Goal: Task Accomplishment & Management: Use online tool/utility

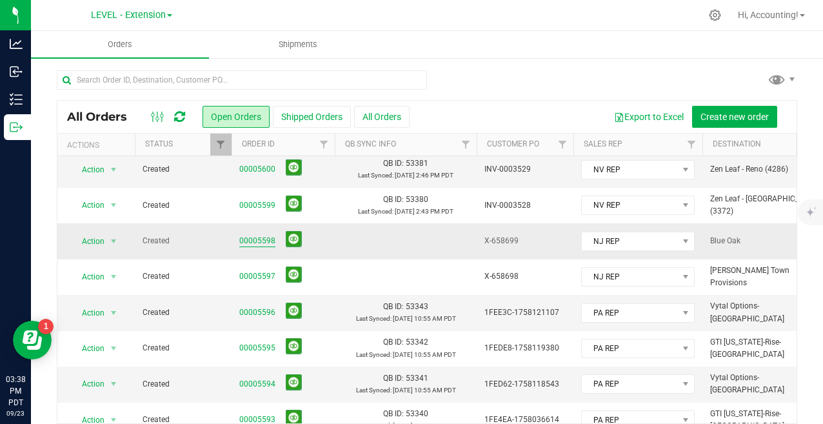
click at [257, 238] on link "00005598" at bounding box center [257, 241] width 36 height 12
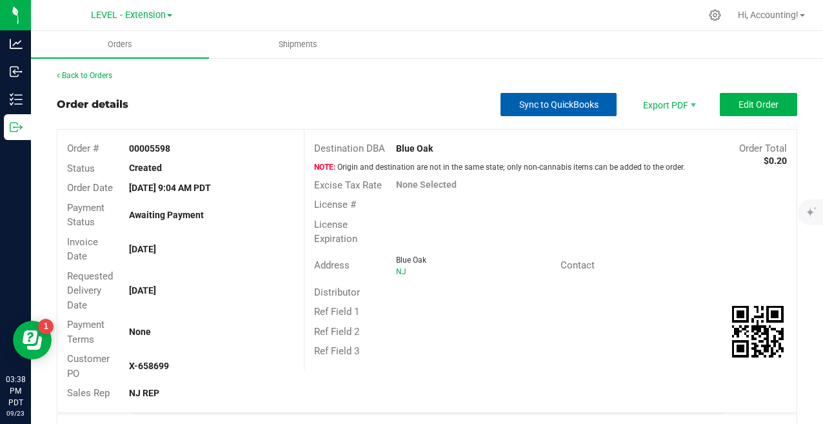
click at [533, 95] on button "Sync to QuickBooks" at bounding box center [558, 104] width 116 height 23
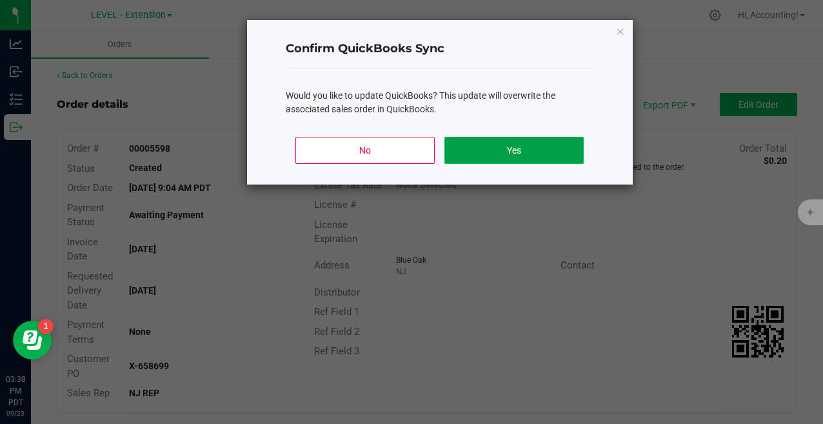
click at [464, 146] on button "Yes" at bounding box center [513, 150] width 139 height 27
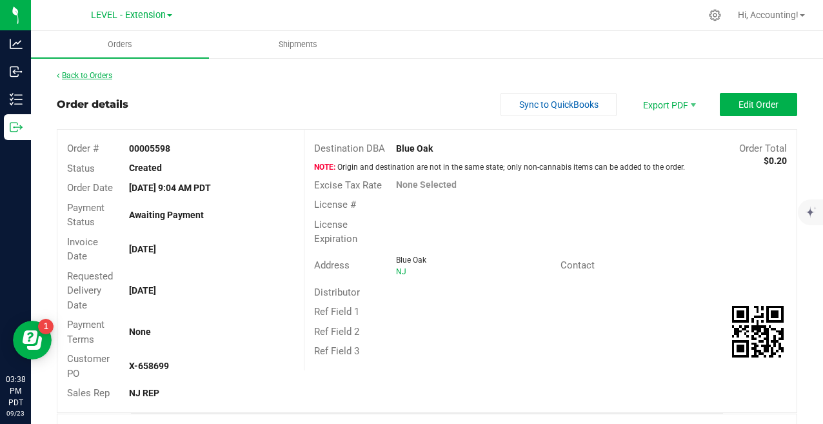
click at [79, 76] on link "Back to Orders" at bounding box center [84, 75] width 55 height 9
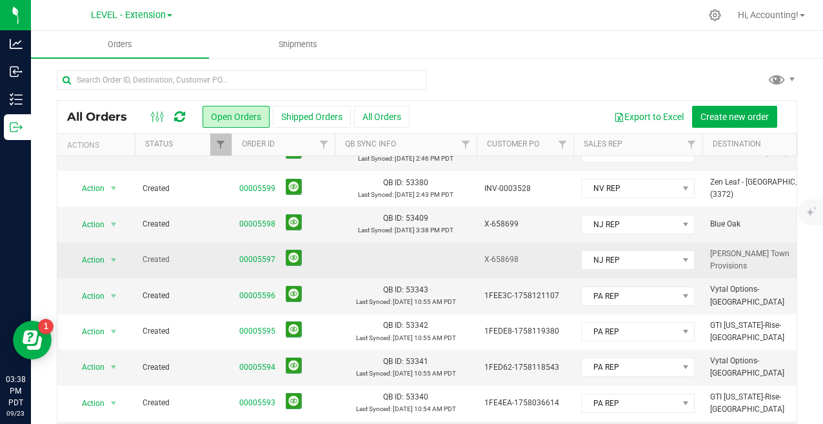
drag, startPoint x: 525, startPoint y: 262, endPoint x: 484, endPoint y: 262, distance: 40.6
click at [484, 262] on span "X-658698" at bounding box center [524, 259] width 81 height 12
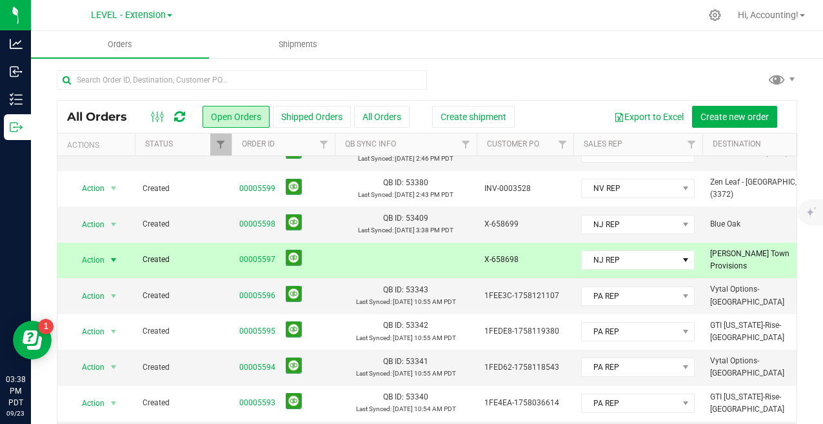
copy span "X-658698"
click at [248, 259] on link "00005597" at bounding box center [257, 259] width 36 height 12
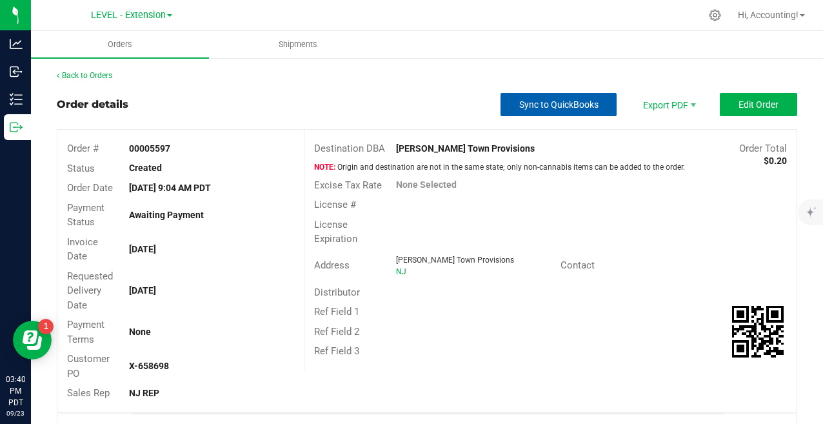
click at [570, 102] on span "Sync to QuickBooks" at bounding box center [558, 104] width 79 height 10
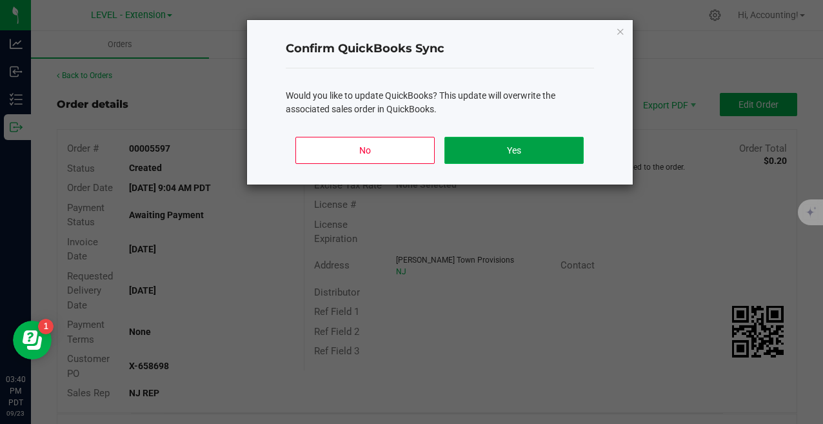
click at [477, 146] on button "Yes" at bounding box center [513, 150] width 139 height 27
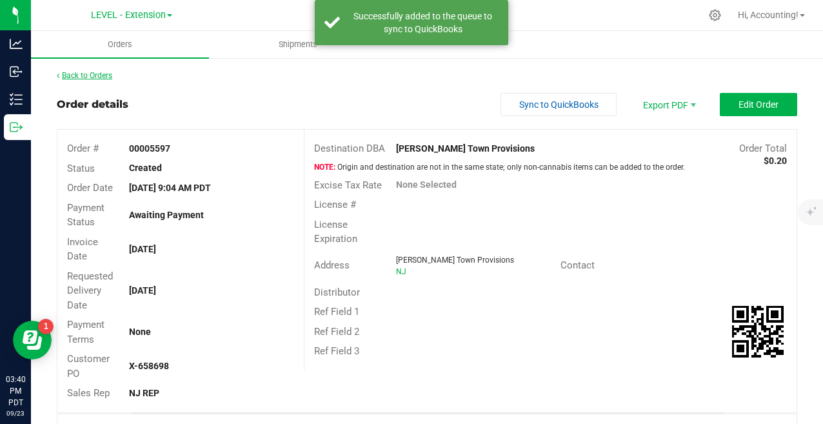
click at [88, 72] on link "Back to Orders" at bounding box center [84, 75] width 55 height 9
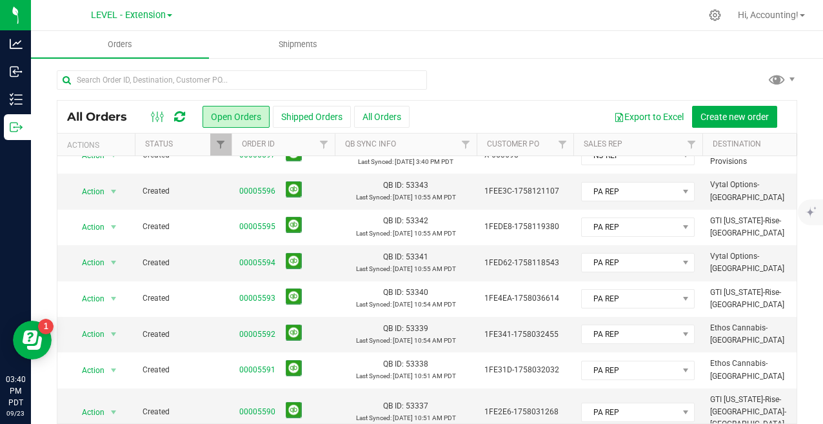
scroll to position [44, 0]
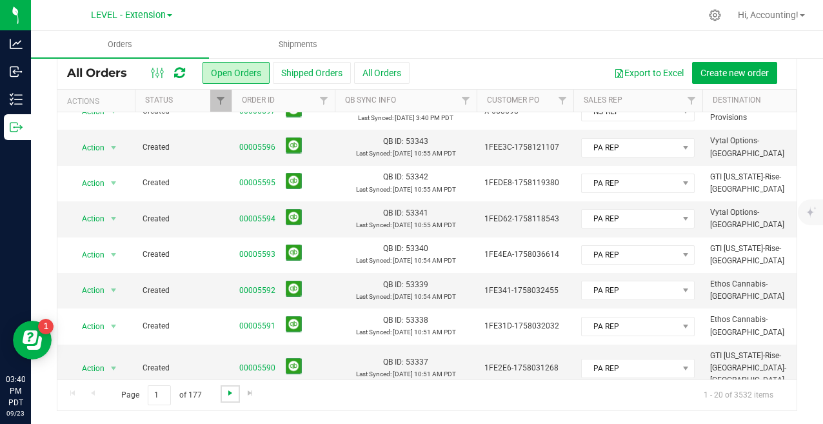
click at [228, 392] on span "Go to the next page" at bounding box center [230, 392] width 10 height 10
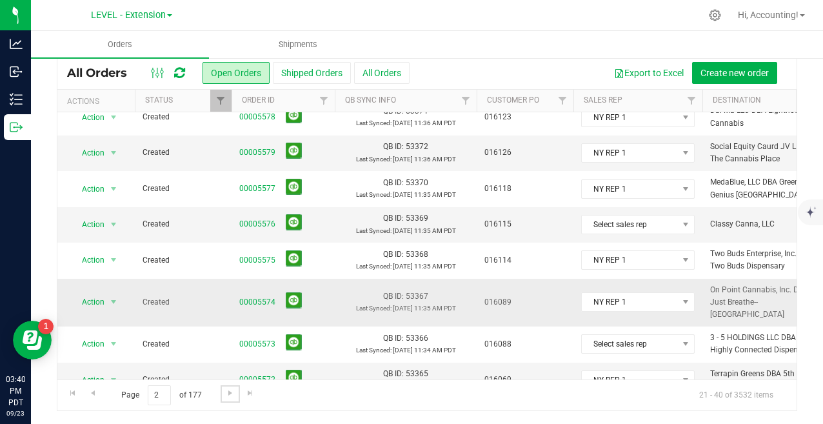
scroll to position [459, 0]
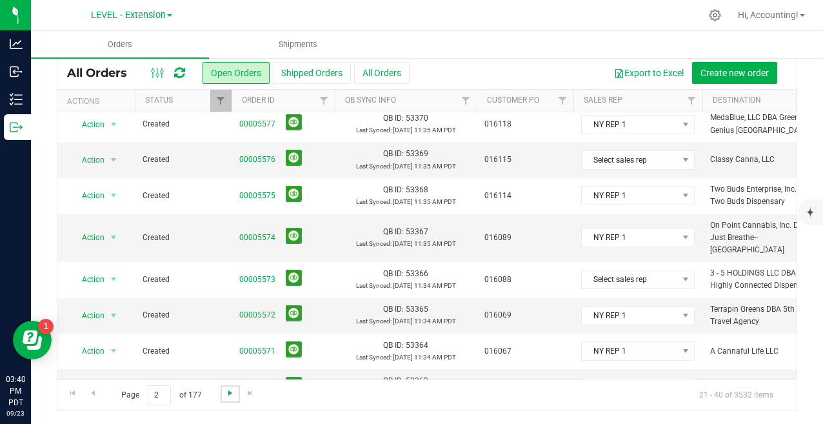
click at [228, 391] on span "Go to the next page" at bounding box center [230, 392] width 10 height 10
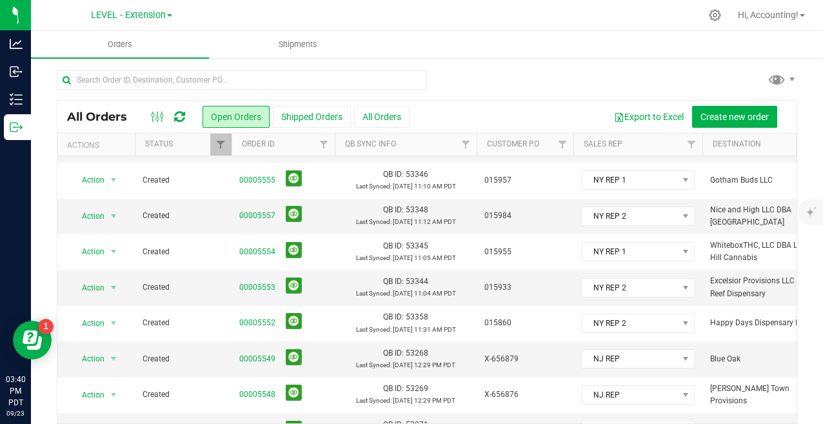
scroll to position [44, 0]
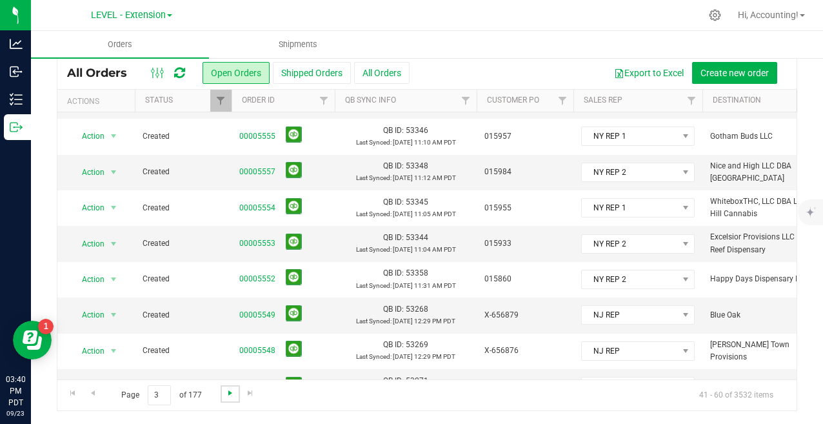
click at [230, 393] on span "Go to the next page" at bounding box center [230, 392] width 10 height 10
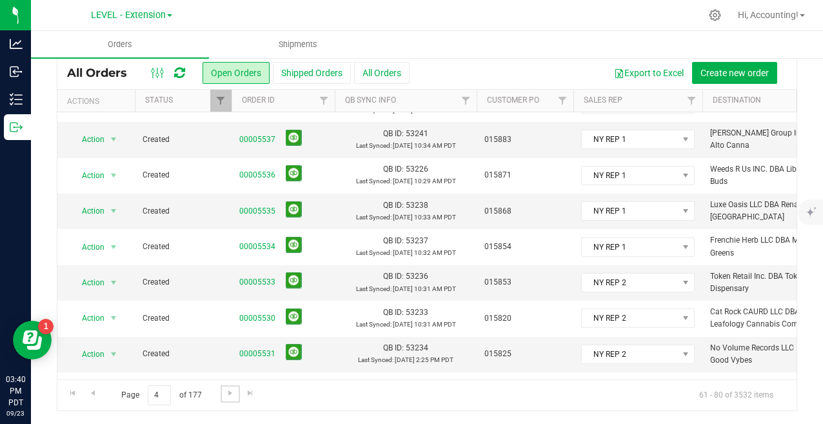
scroll to position [0, 0]
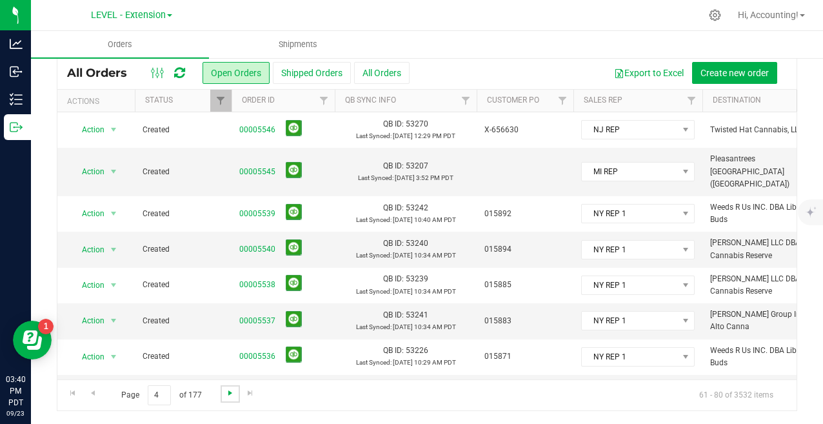
click at [226, 394] on span "Go to the next page" at bounding box center [230, 392] width 10 height 10
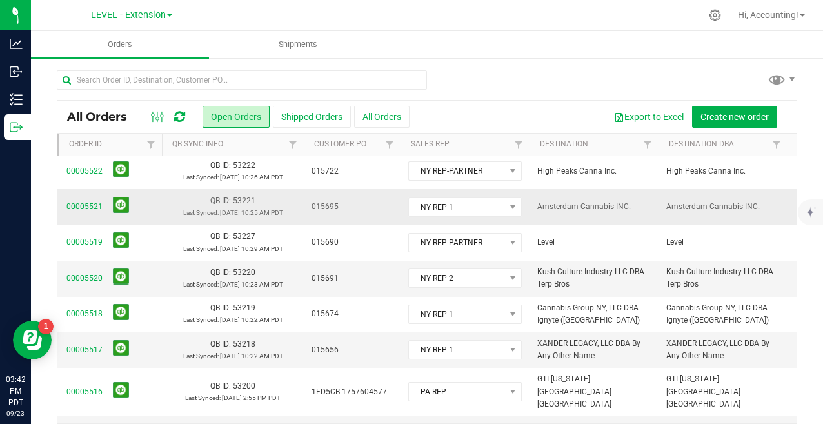
scroll to position [0, 181]
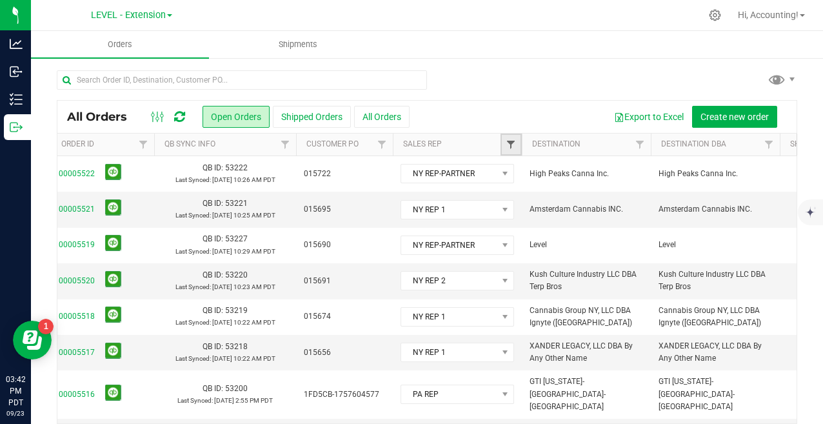
click at [508, 142] on span "Filter" at bounding box center [510, 144] width 10 height 10
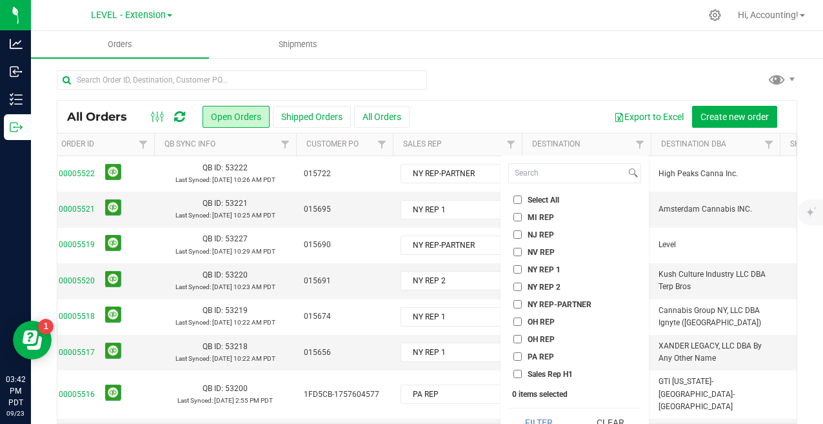
click at [517, 237] on input "NJ REP" at bounding box center [517, 234] width 8 height 8
checkbox input "true"
click at [532, 418] on button "Filter" at bounding box center [539, 422] width 62 height 28
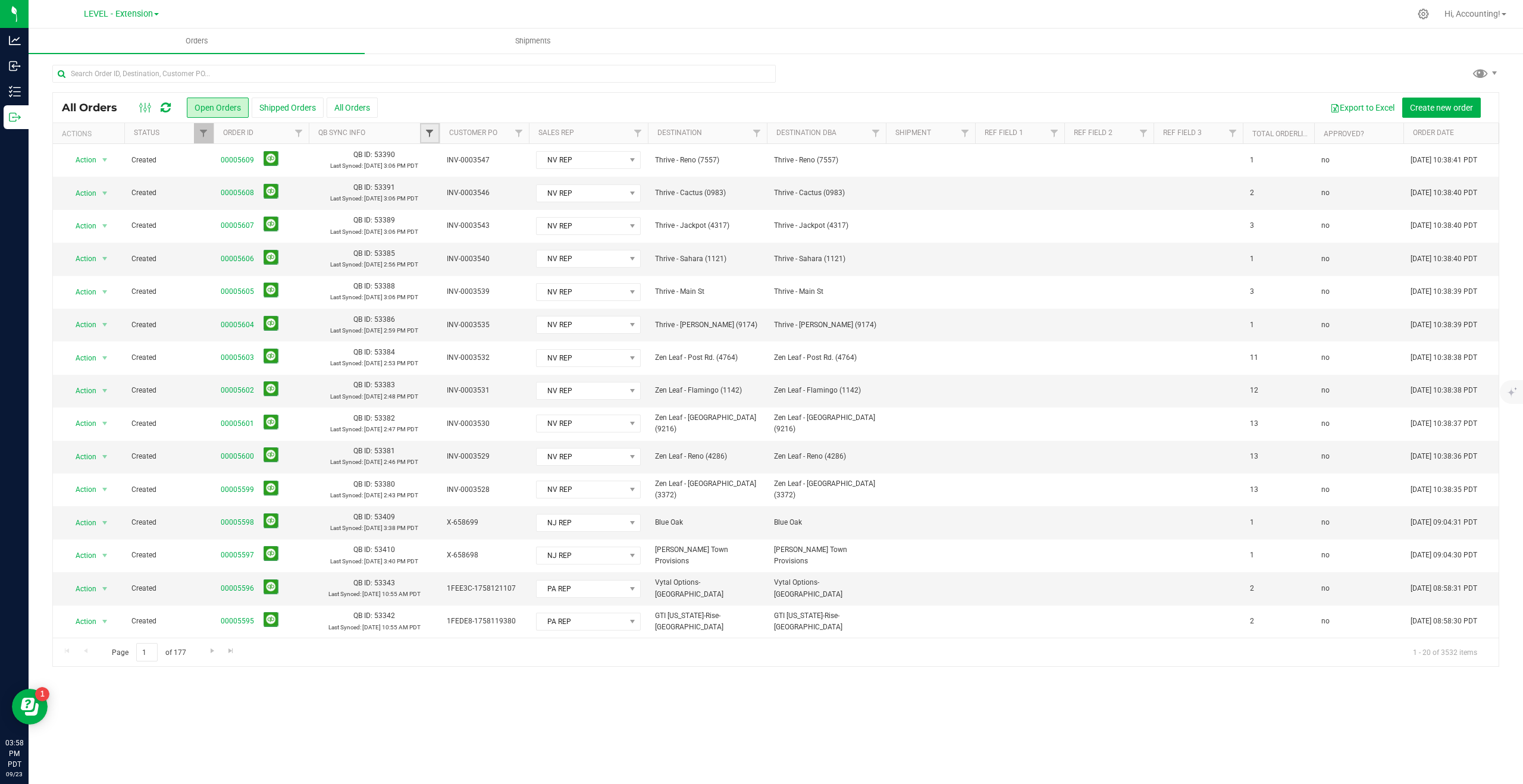
click at [432, 131] on span "Filter" at bounding box center [429, 133] width 9 height 9
click at [444, 106] on div "Export to Excel Create new order" at bounding box center [933, 108] width 1112 height 20
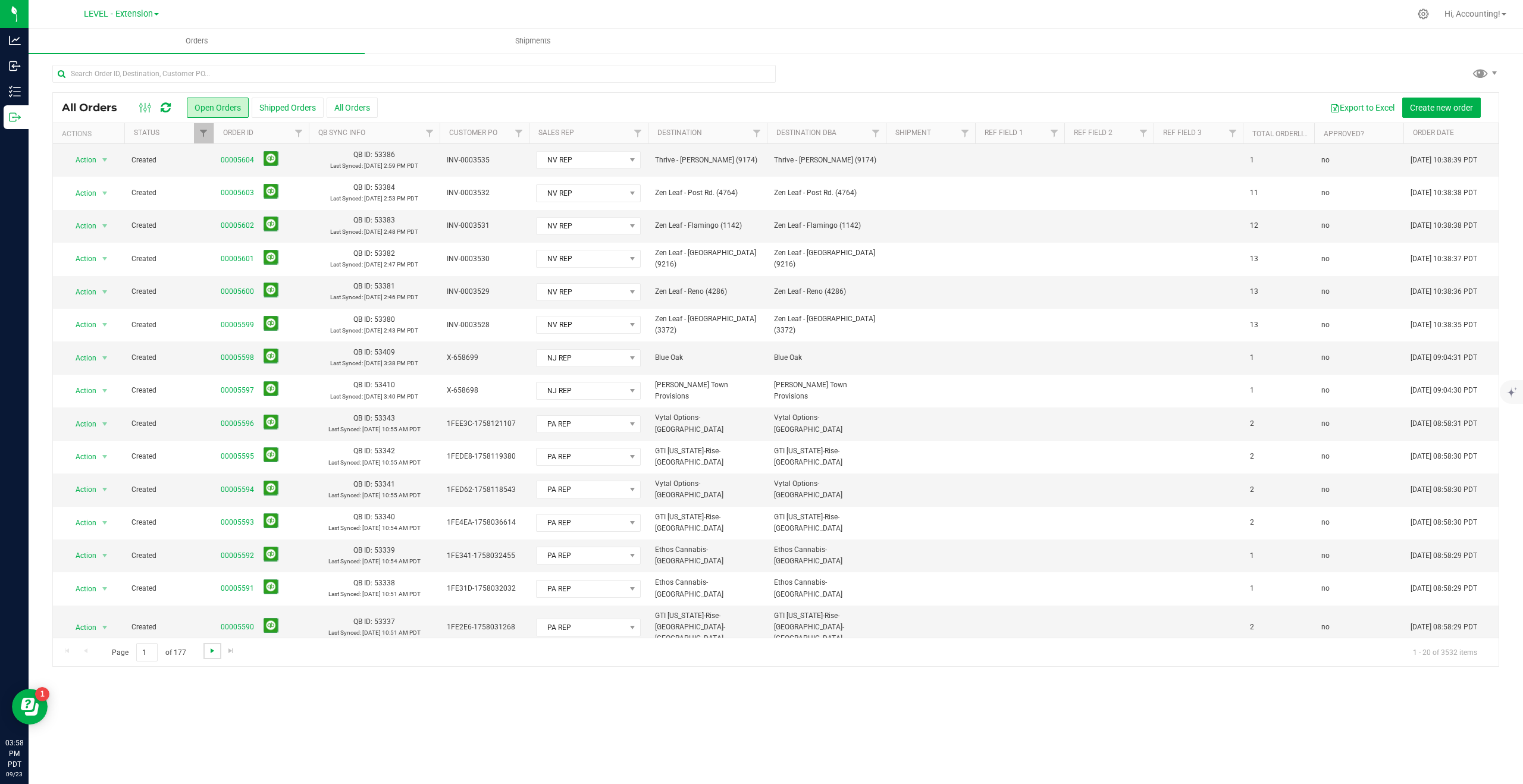
click at [208, 652] on span "Go to the next page" at bounding box center [212, 650] width 9 height 9
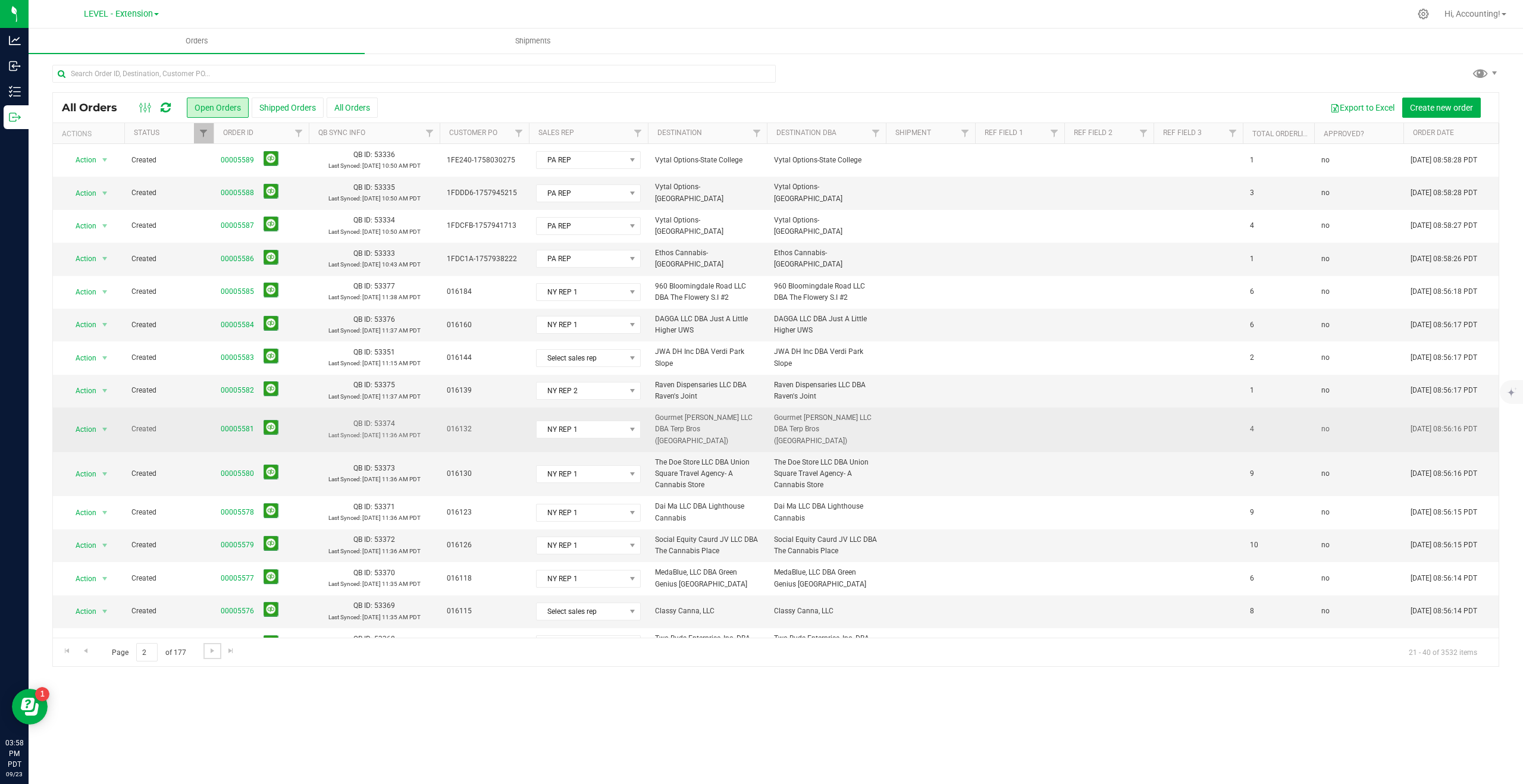
scroll to position [176, 0]
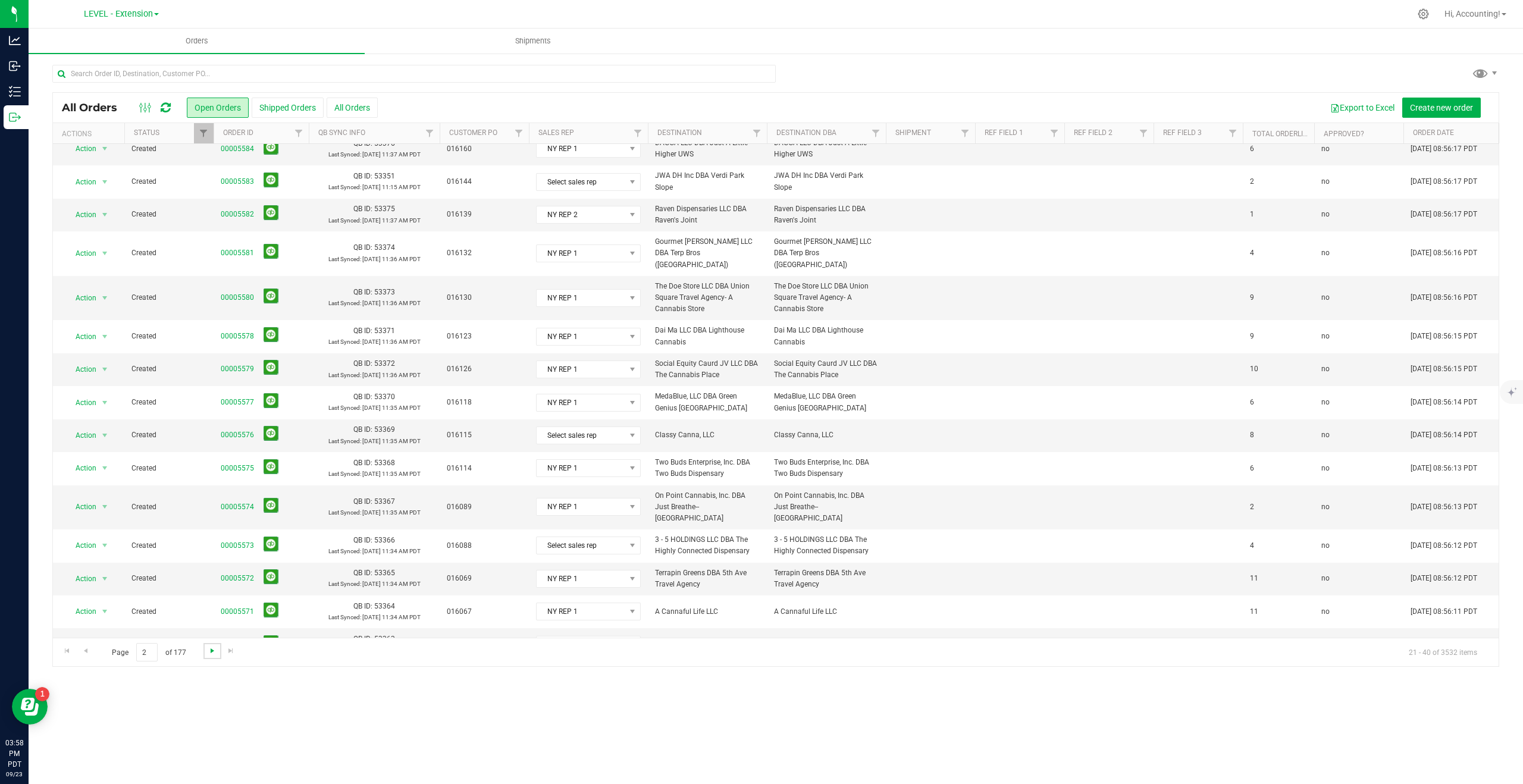
click at [212, 650] on span "Go to the next page" at bounding box center [212, 650] width 9 height 9
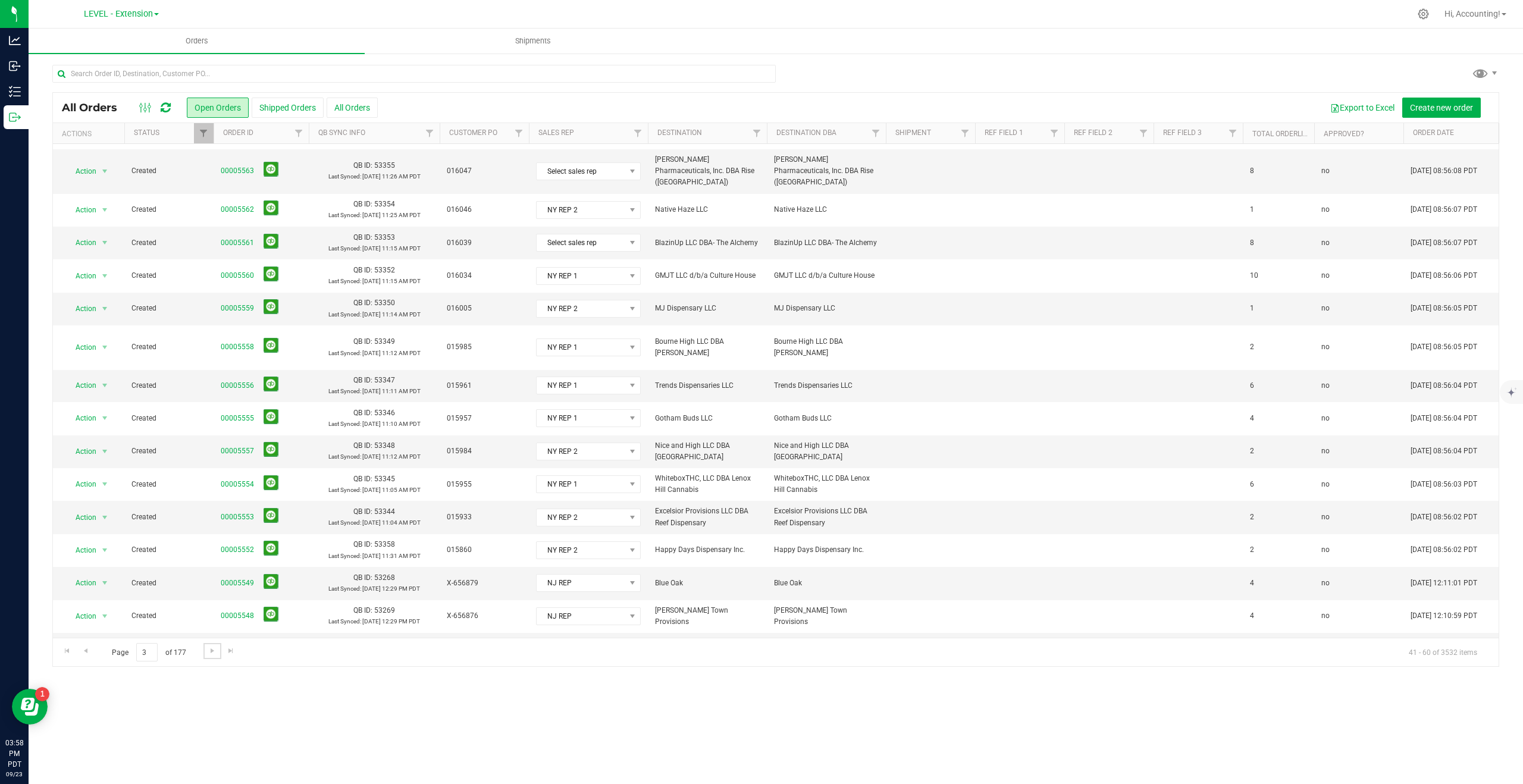
scroll to position [164, 0]
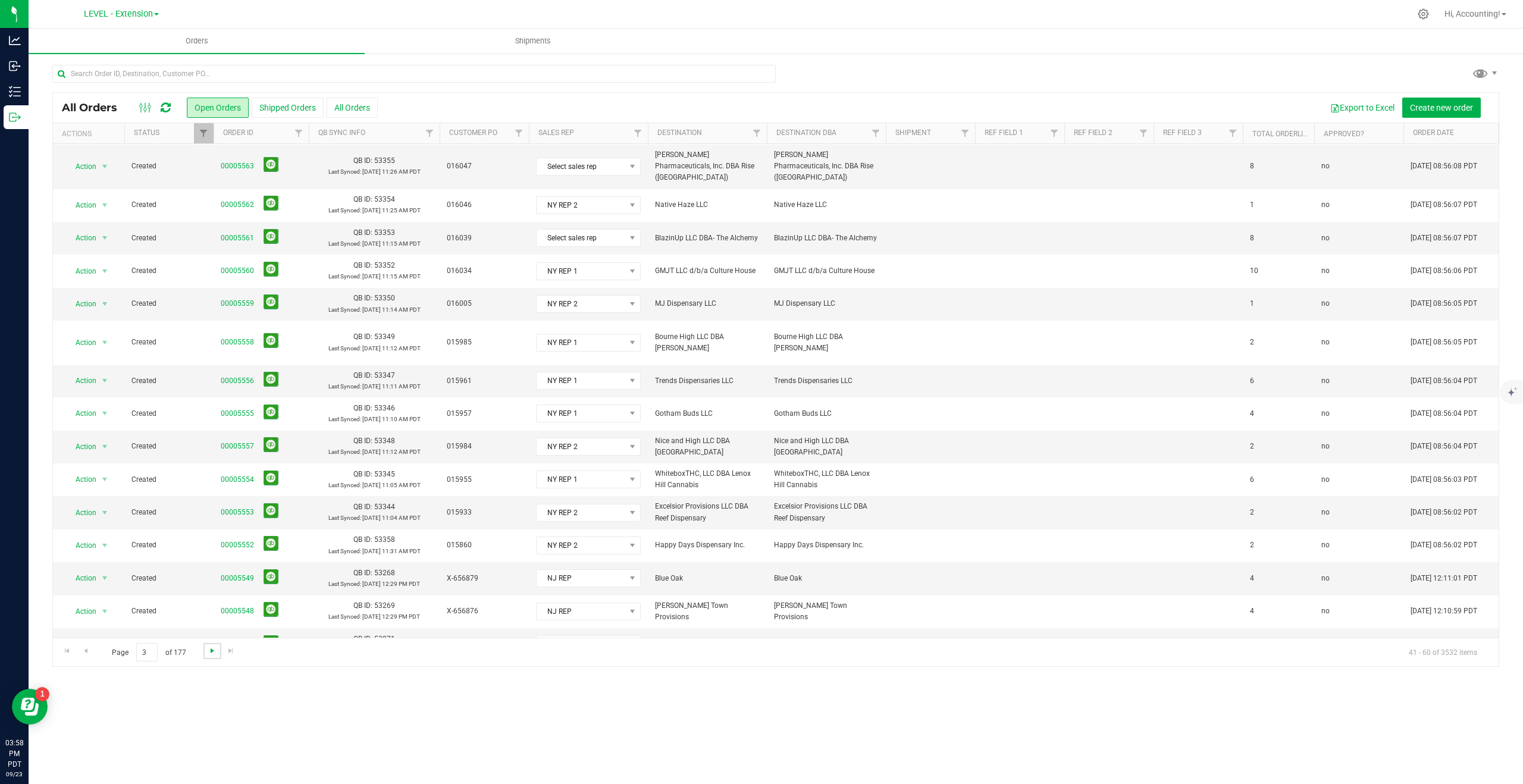
click at [213, 649] on span "Go to the next page" at bounding box center [212, 650] width 9 height 9
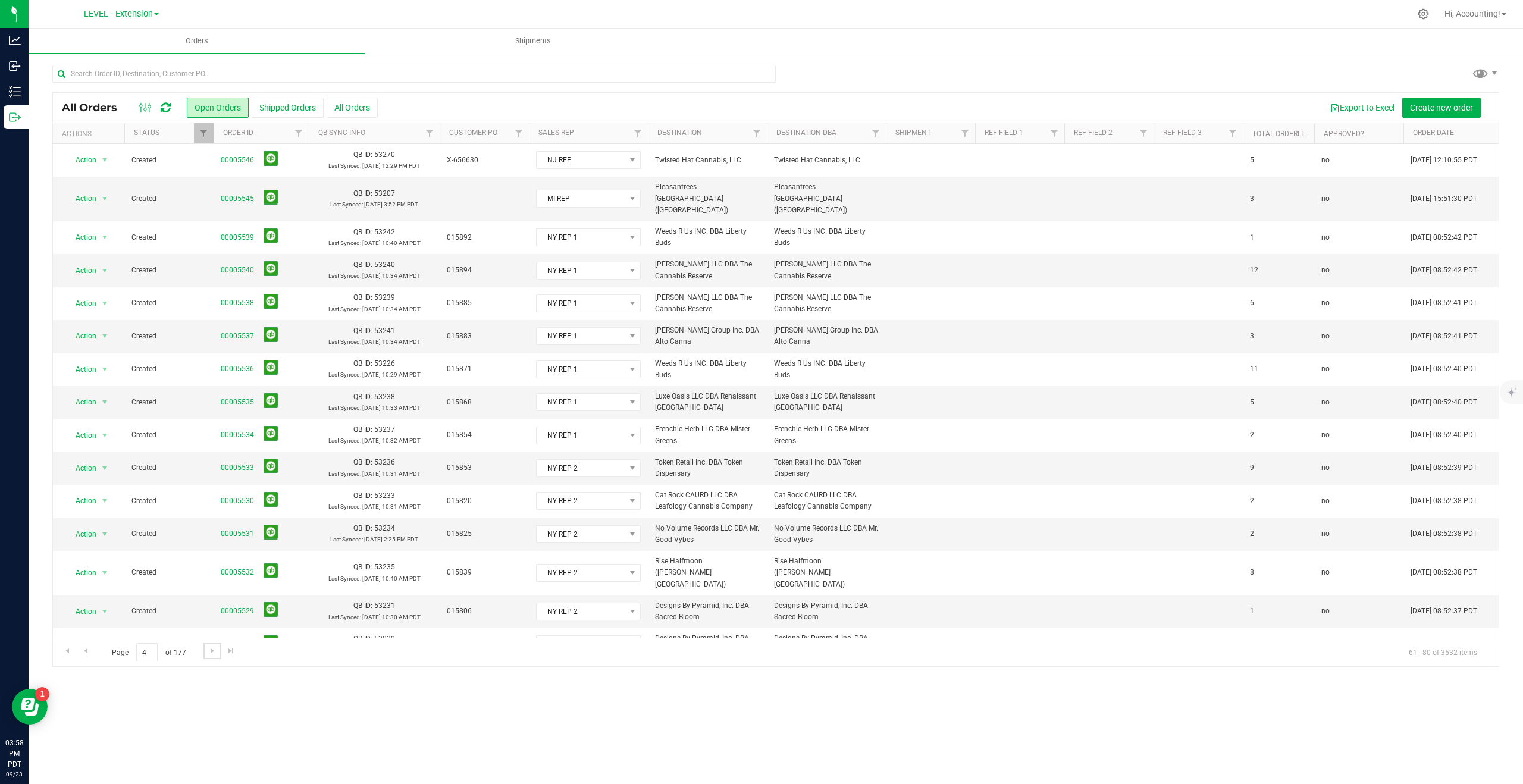
scroll to position [165, 0]
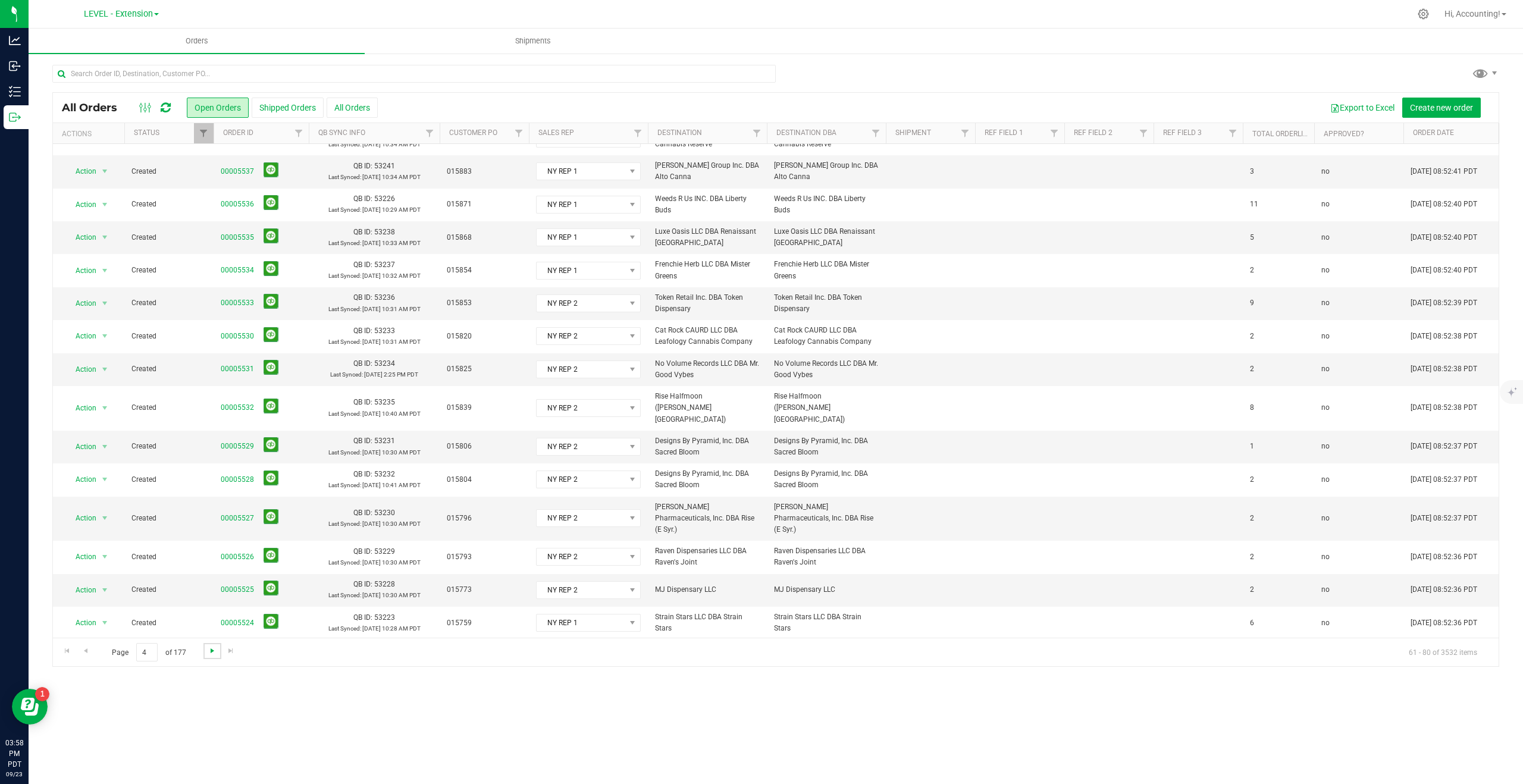
click at [208, 652] on span "Go to the next page" at bounding box center [212, 650] width 9 height 9
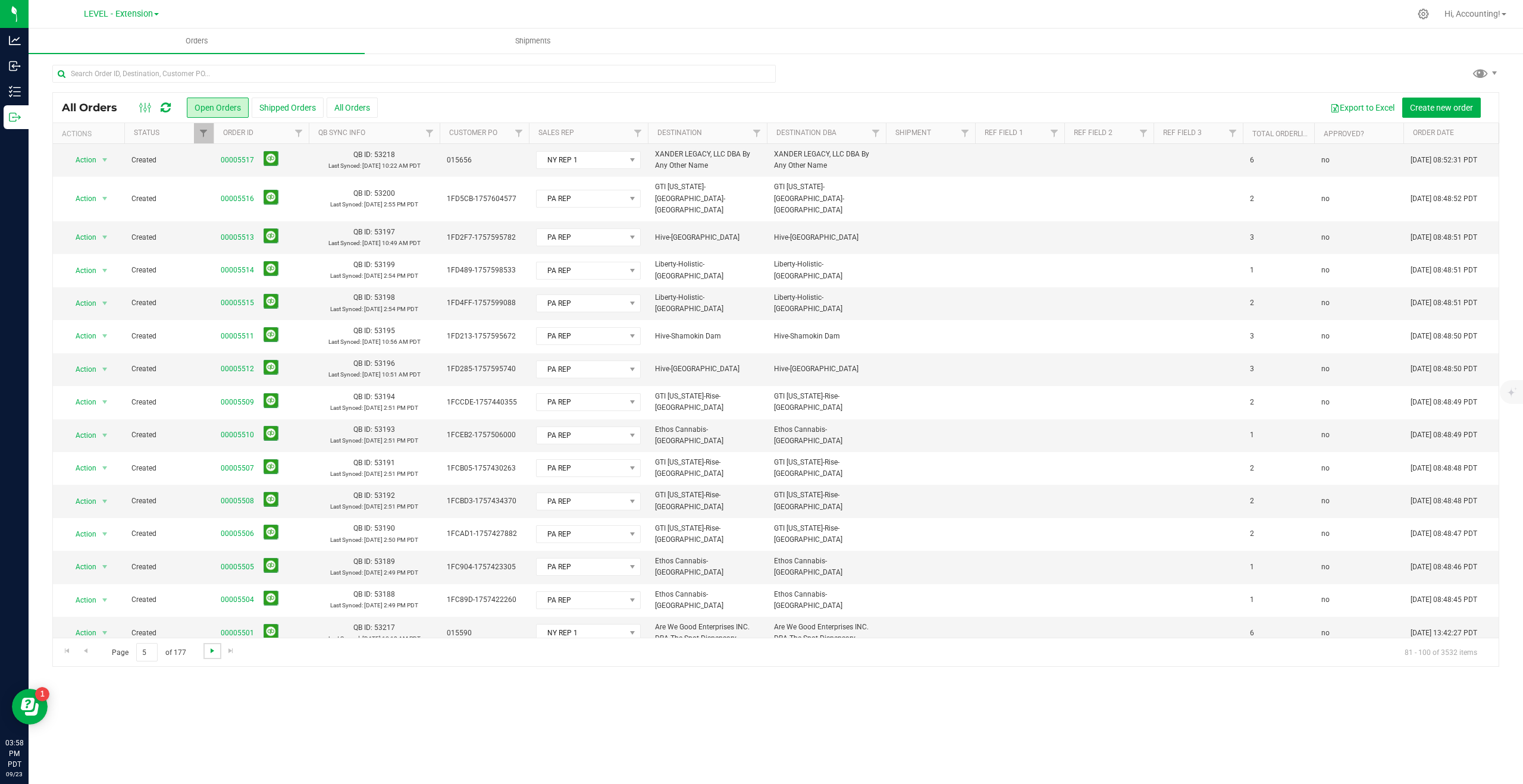
click at [212, 651] on span "Go to the next page" at bounding box center [212, 650] width 9 height 9
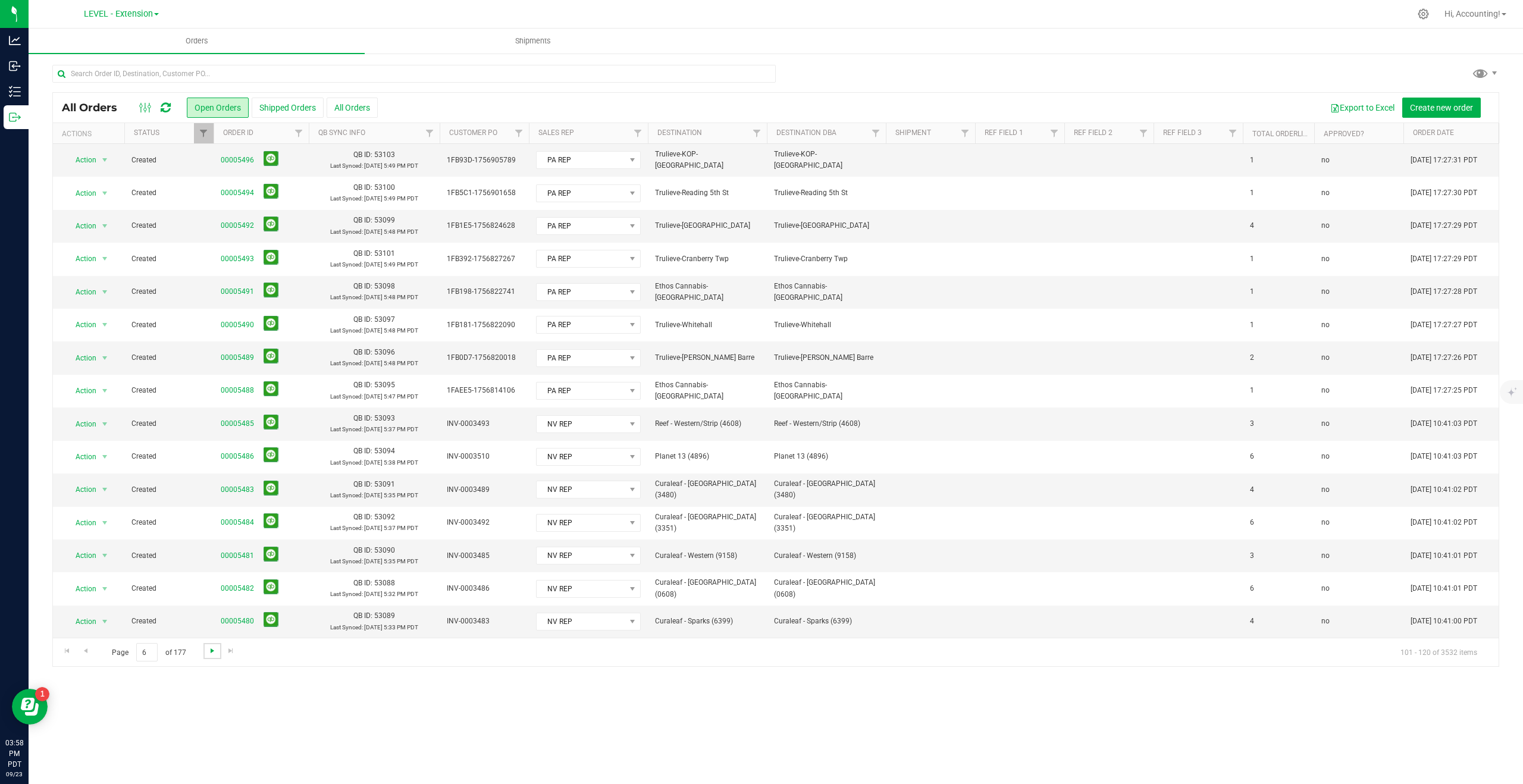
click at [208, 647] on span "Go to the next page" at bounding box center [212, 650] width 9 height 9
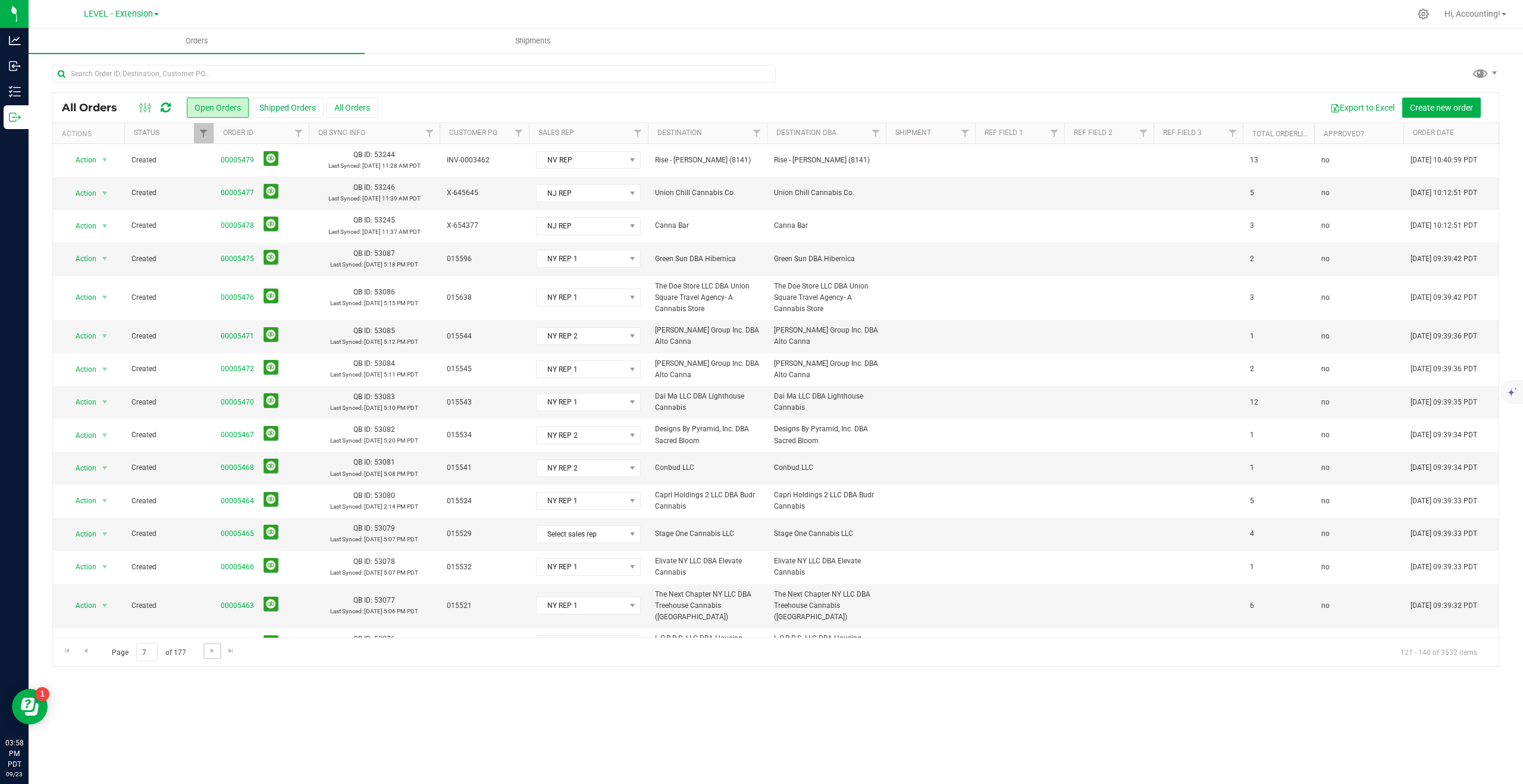
scroll to position [176, 0]
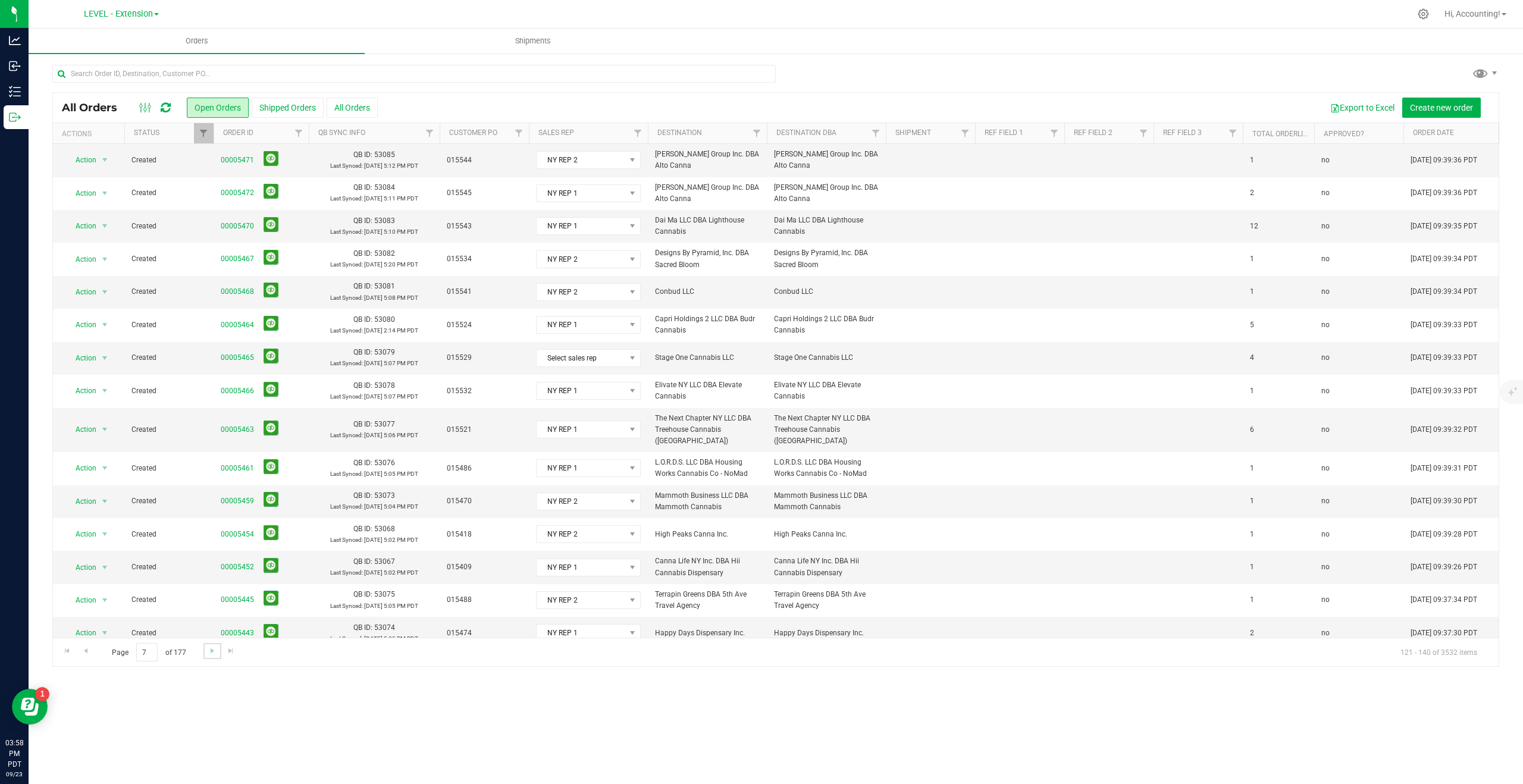
click at [213, 644] on link "Go to the next page" at bounding box center [212, 650] width 18 height 16
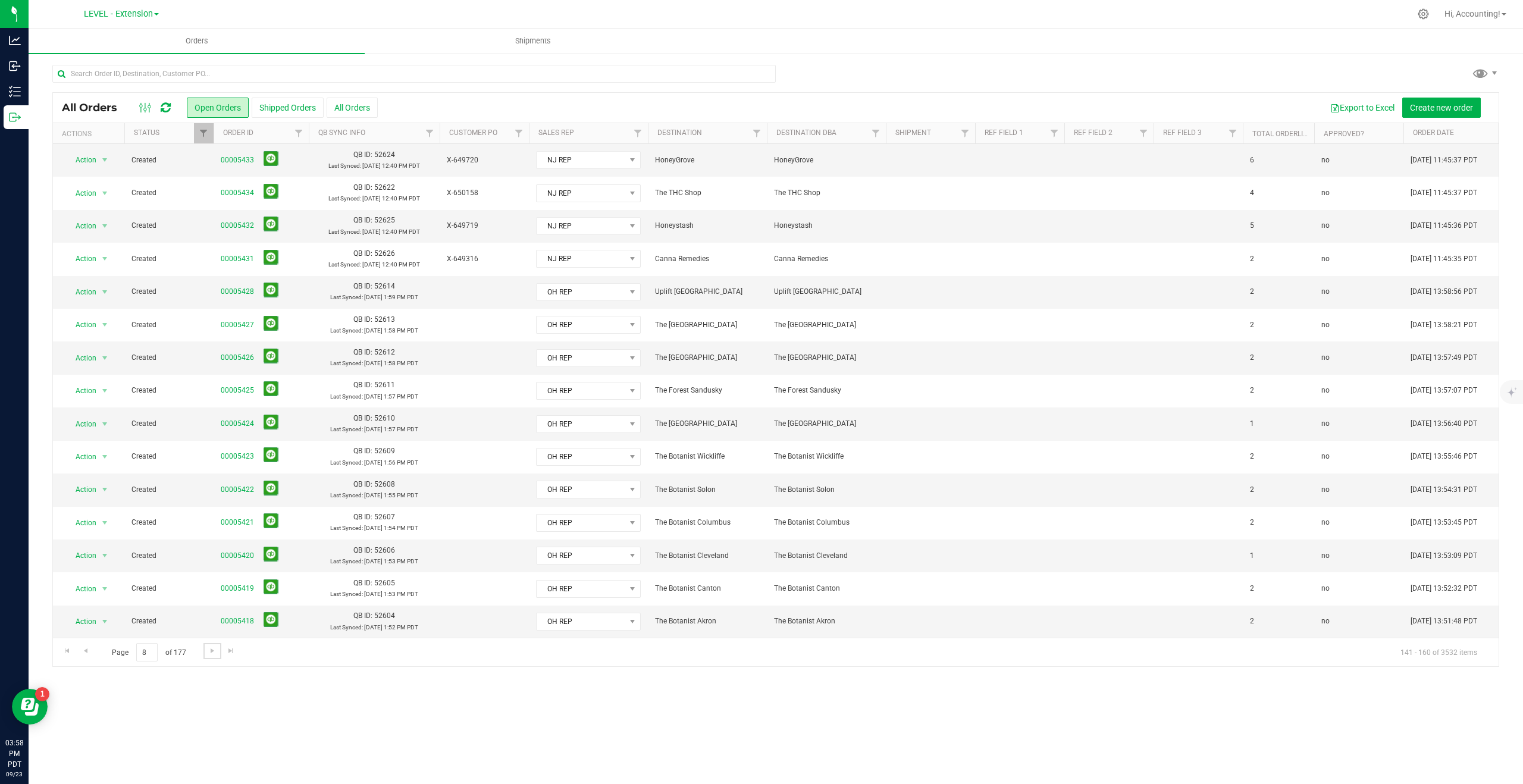
scroll to position [0, 0]
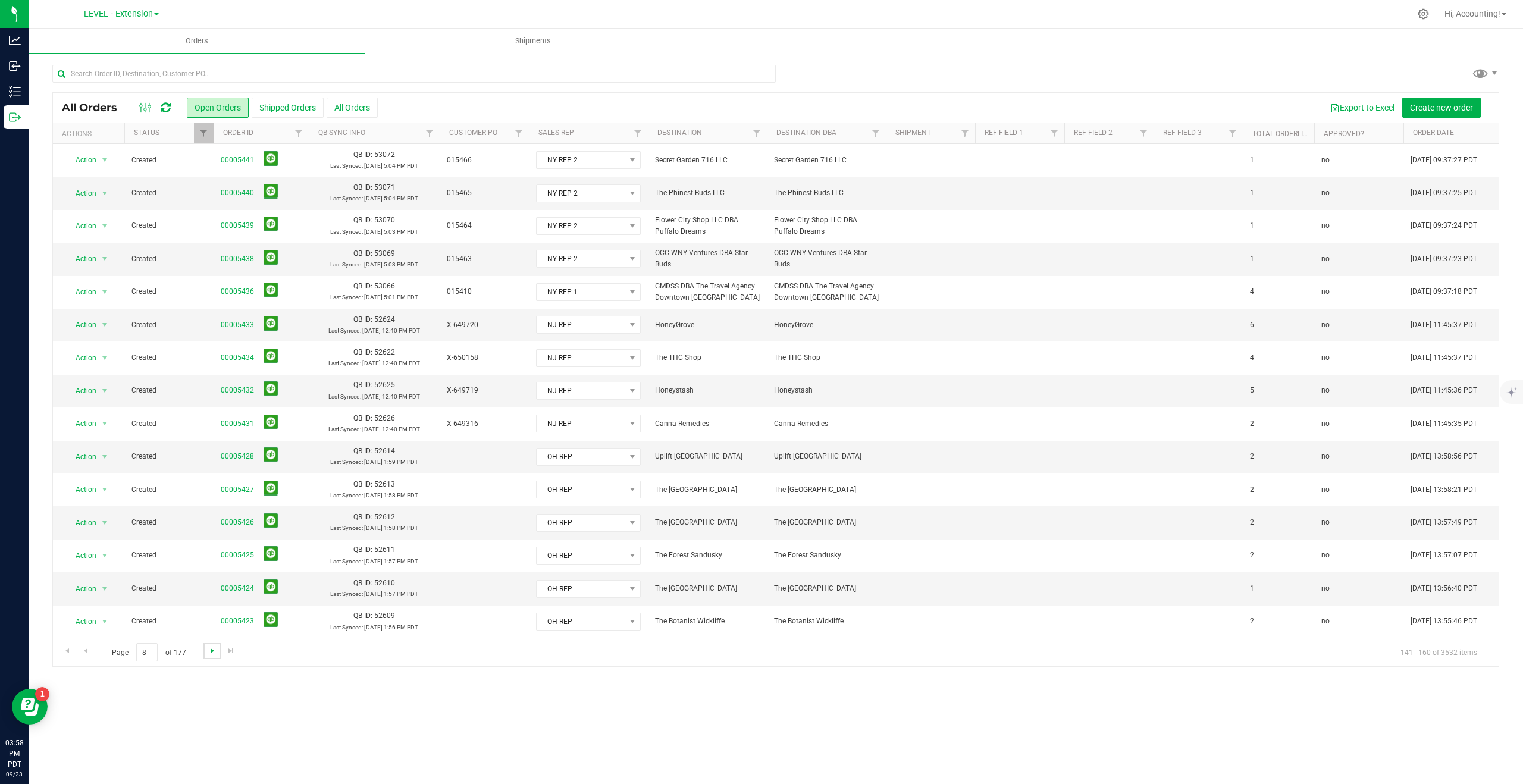
click at [213, 648] on span "Go to the next page" at bounding box center [212, 650] width 9 height 9
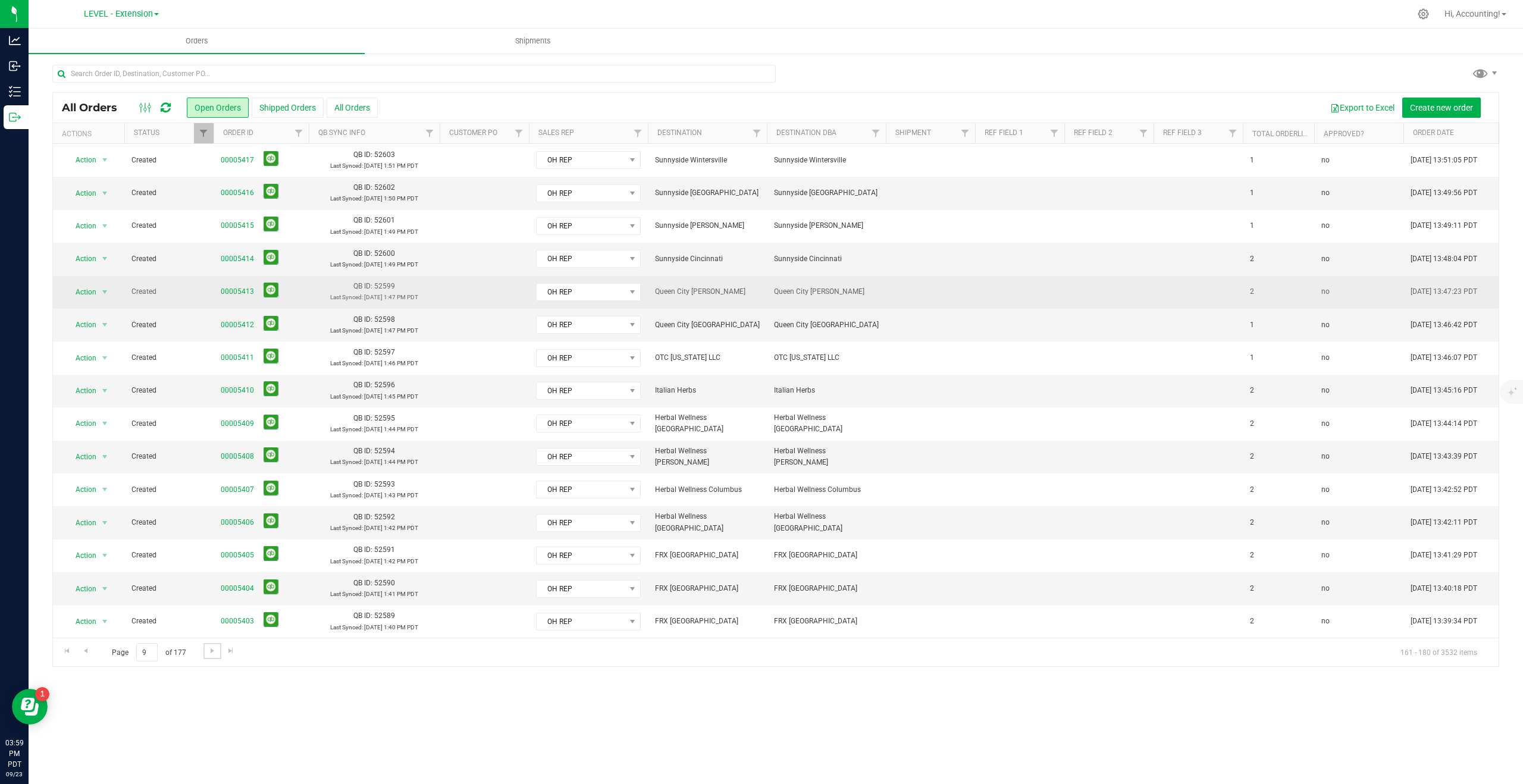
scroll to position [165, 0]
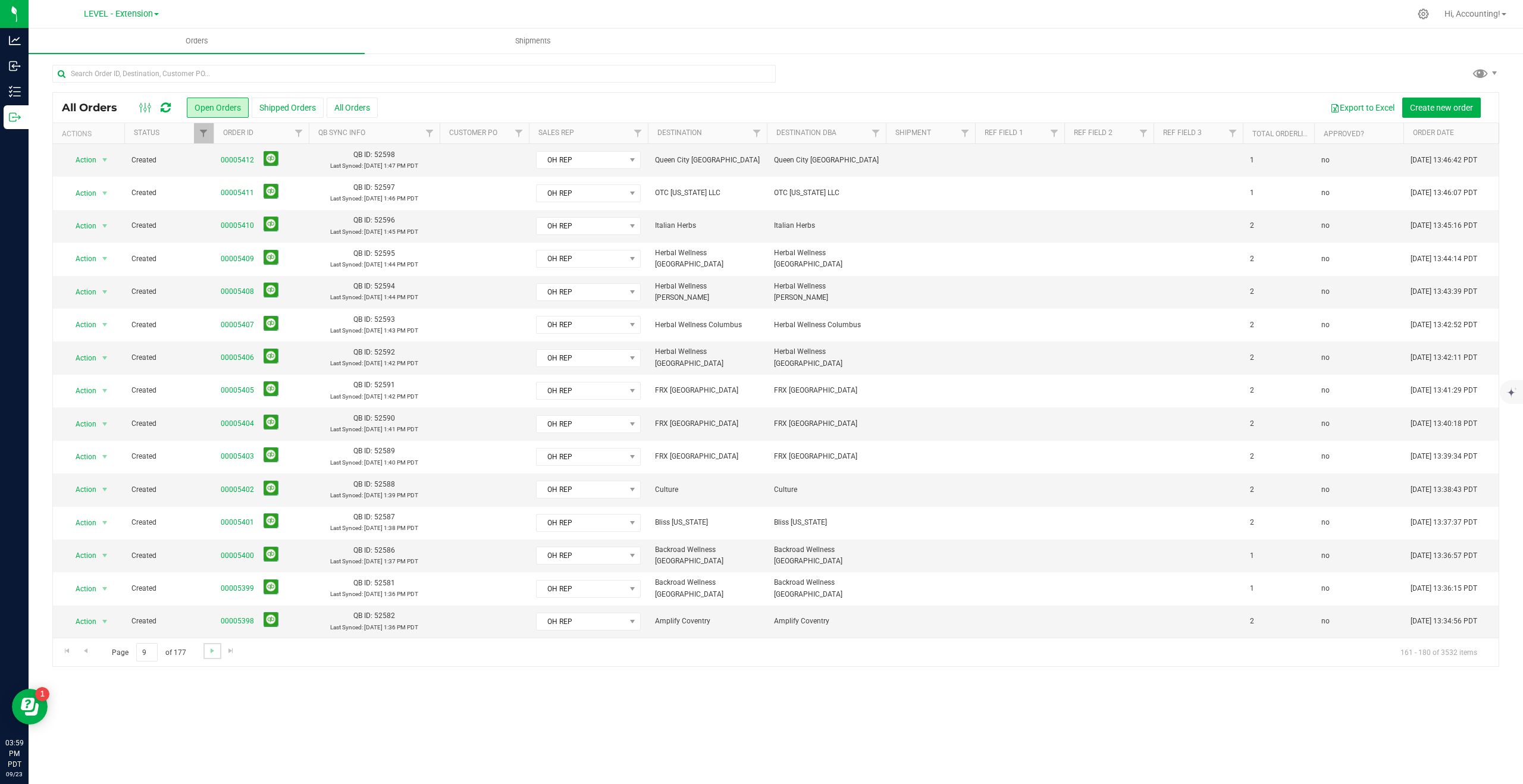
click at [207, 657] on link "Go to the next page" at bounding box center [212, 650] width 18 height 16
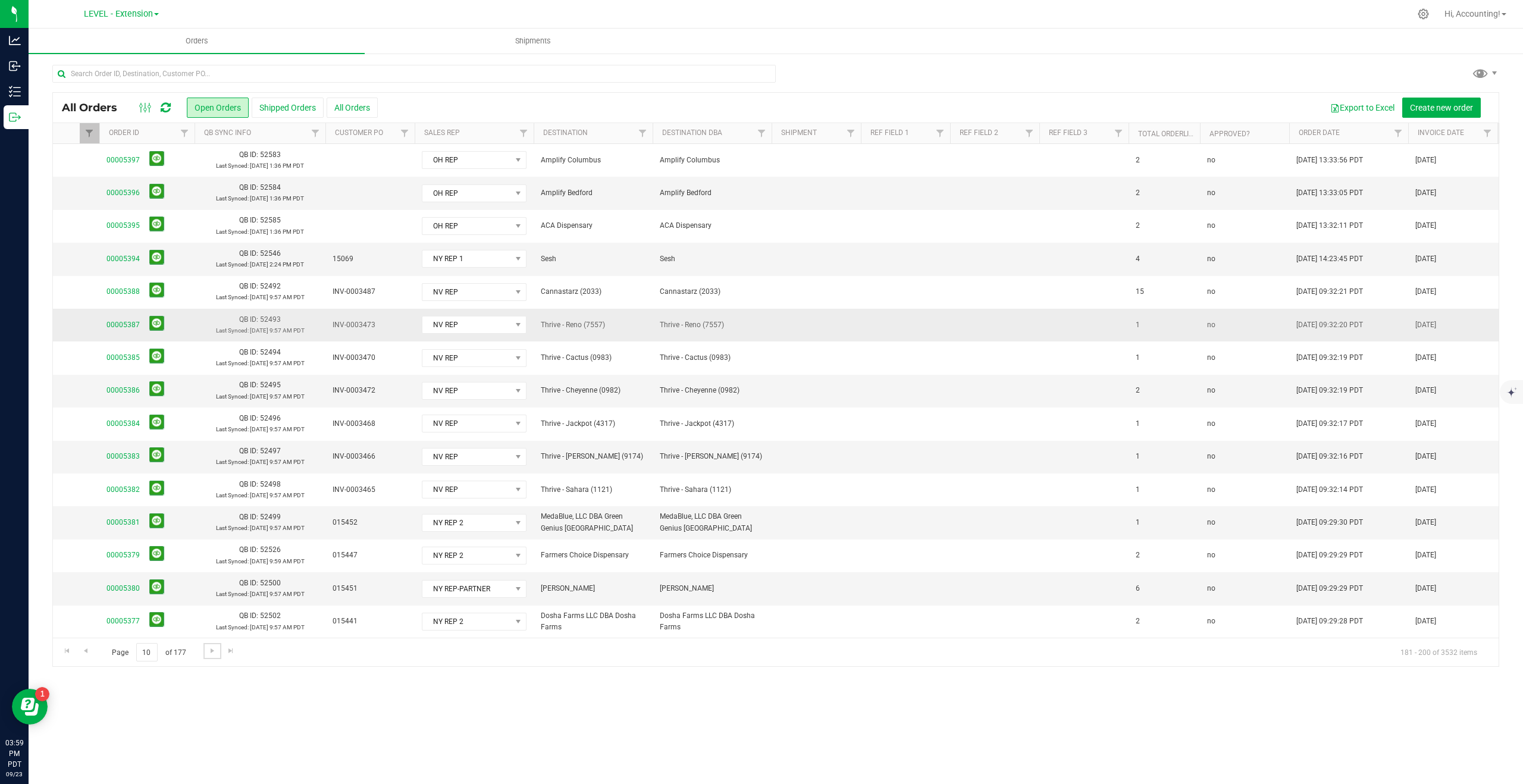
scroll to position [0, 0]
